Goal: Task Accomplishment & Management: Manage account settings

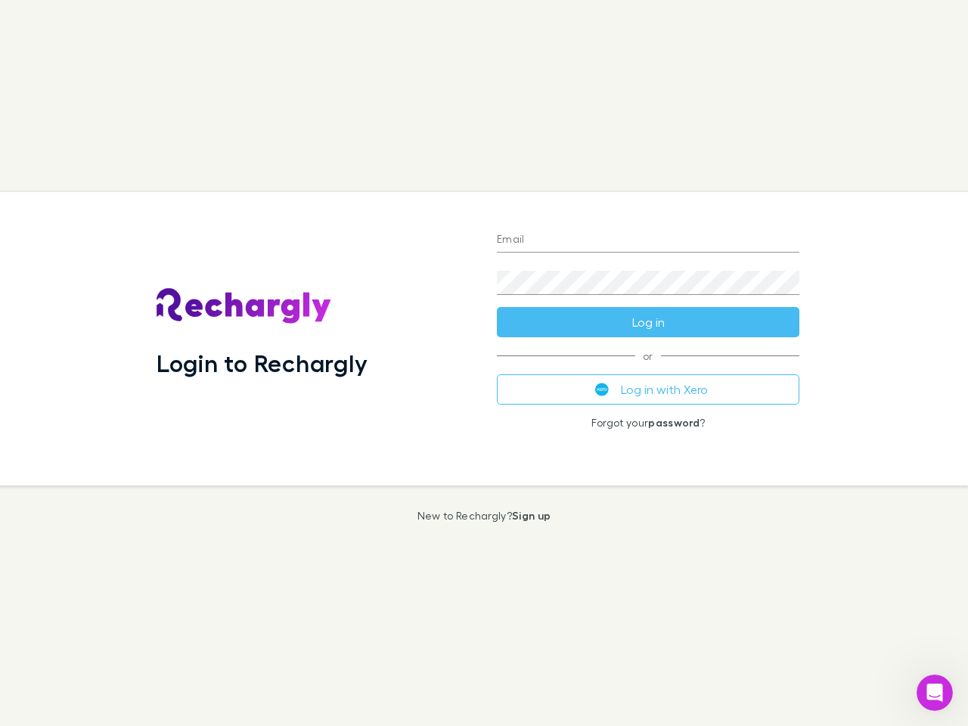
click at [484, 363] on div "Login to Rechargly" at bounding box center [315, 339] width 340 height 294
click at [648, 241] on input "Email" at bounding box center [648, 240] width 303 height 24
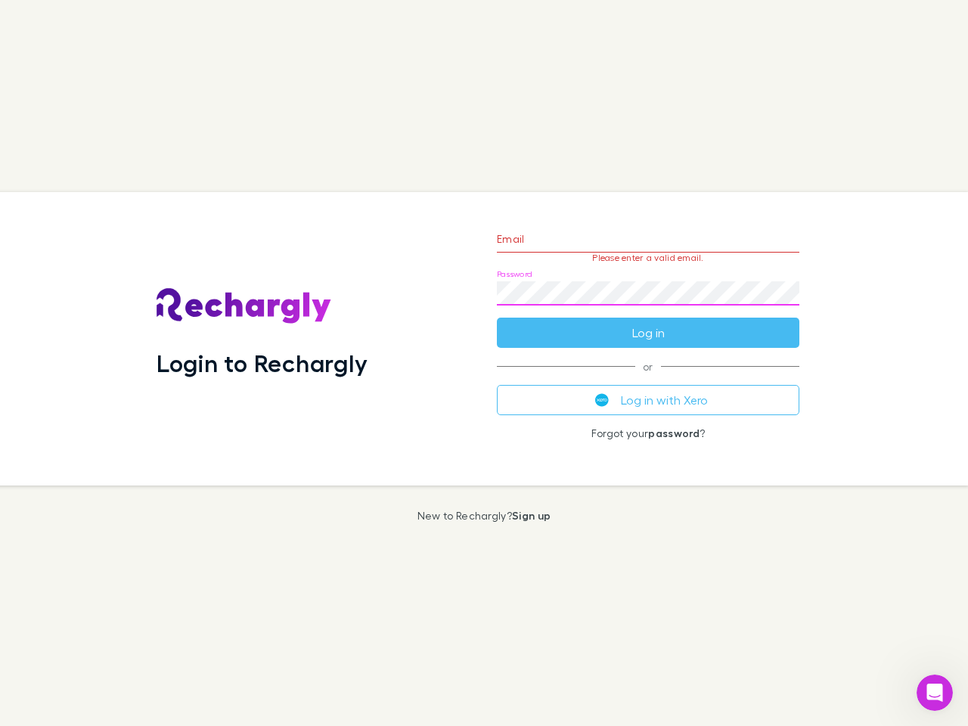
click at [648, 322] on form "Email Please enter a valid email. Password Log in" at bounding box center [648, 282] width 303 height 132
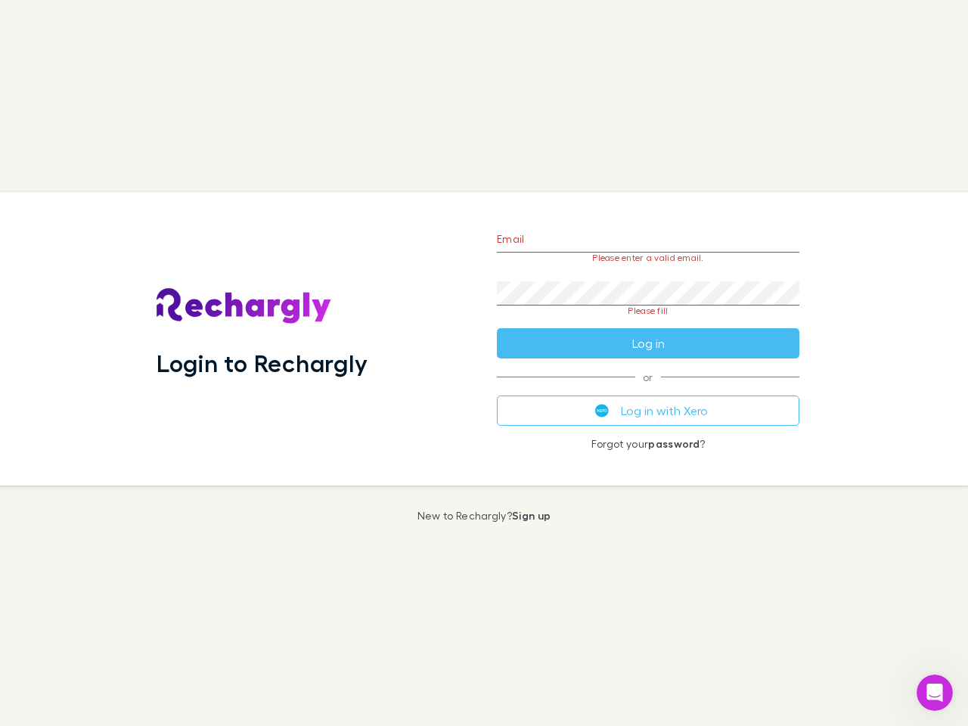
click at [648, 390] on div "Email Please enter a valid email. Password Please fill Log in or Log in with Xe…" at bounding box center [648, 339] width 327 height 294
click at [935, 693] on icon "Open Intercom Messenger" at bounding box center [935, 693] width 25 height 25
